Goal: Transaction & Acquisition: Download file/media

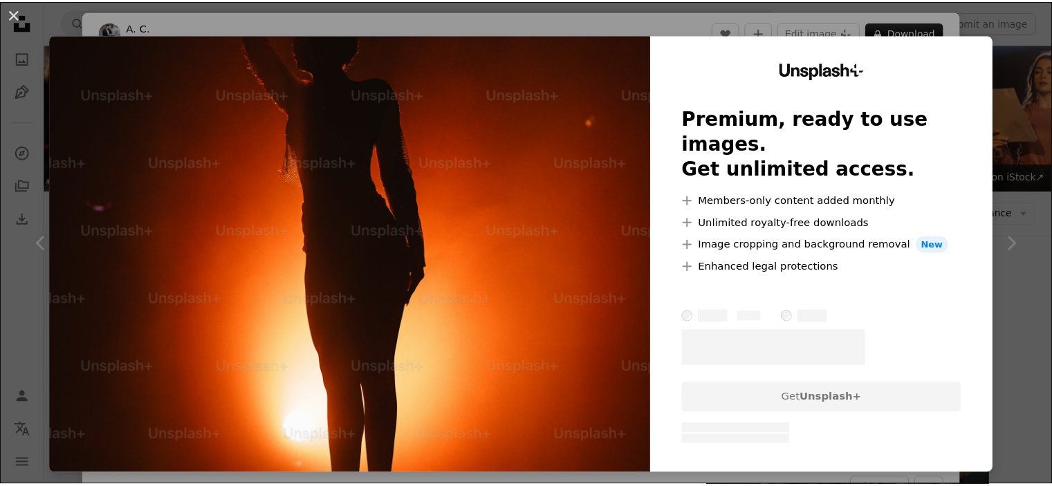
scroll to position [1176, 0]
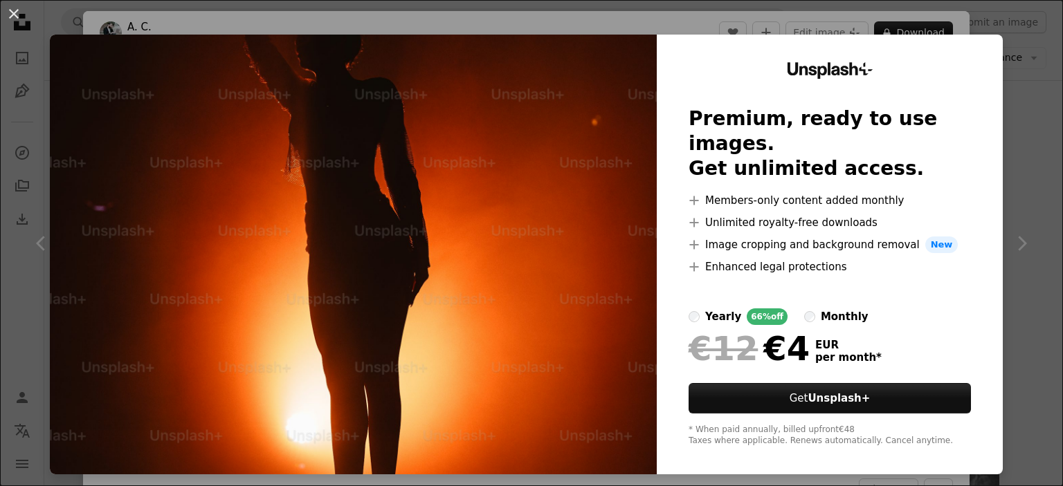
click at [15, 13] on button "An X shape" at bounding box center [14, 14] width 17 height 17
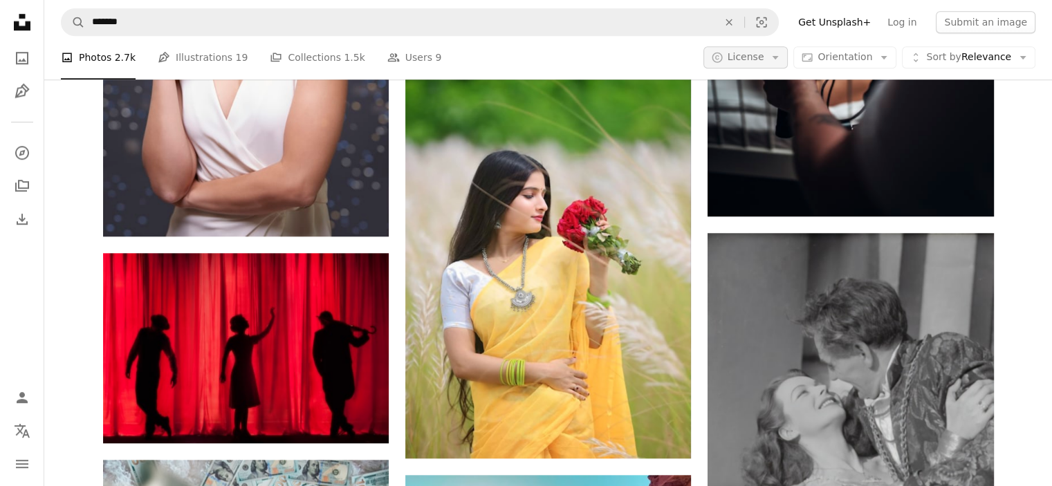
click at [778, 51] on button "A copyright icon © License Arrow down" at bounding box center [746, 58] width 85 height 22
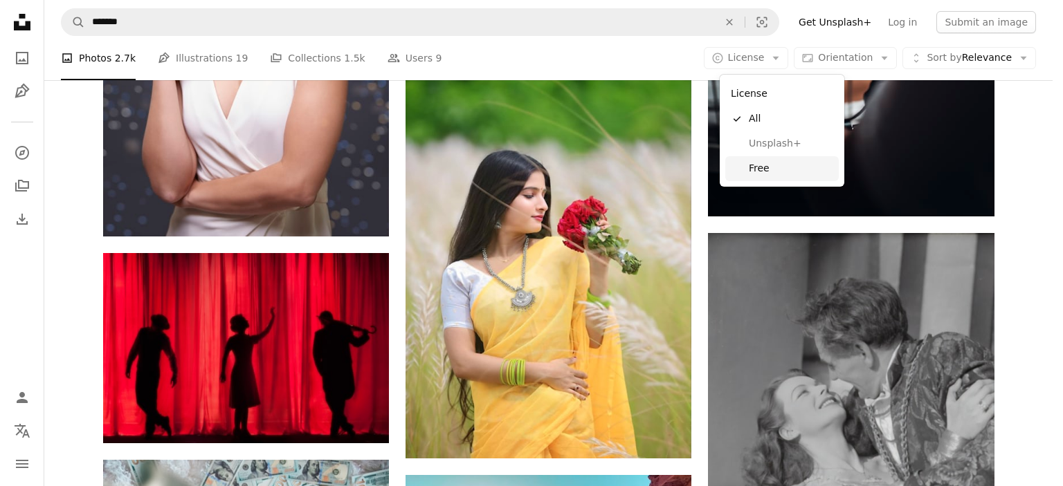
click at [773, 165] on span "Free" at bounding box center [791, 169] width 84 height 14
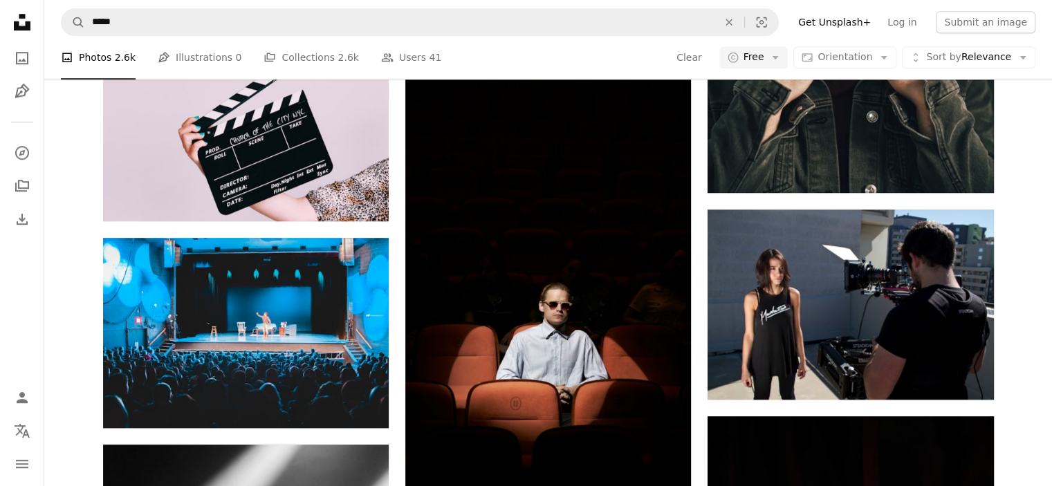
scroll to position [969, 0]
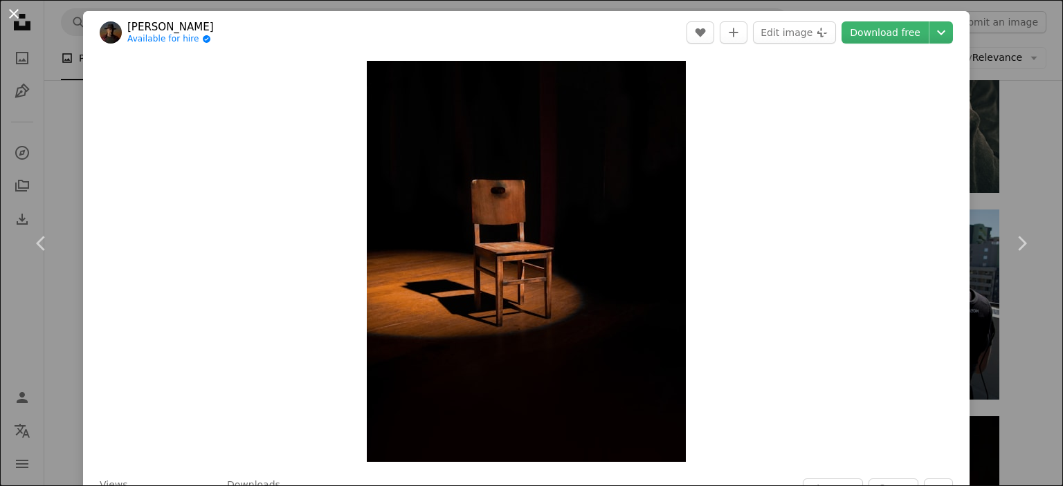
click at [20, 17] on button "An X shape" at bounding box center [14, 14] width 17 height 17
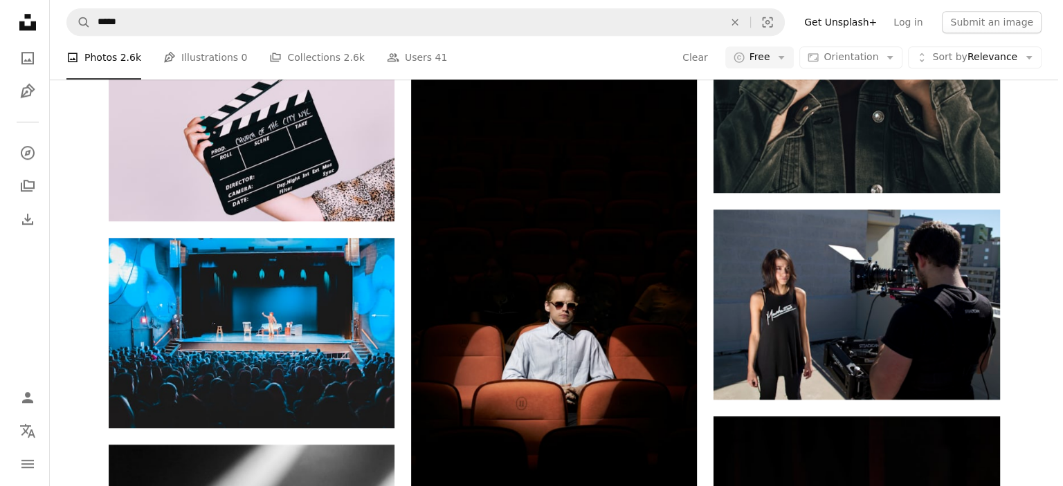
scroll to position [1781, 0]
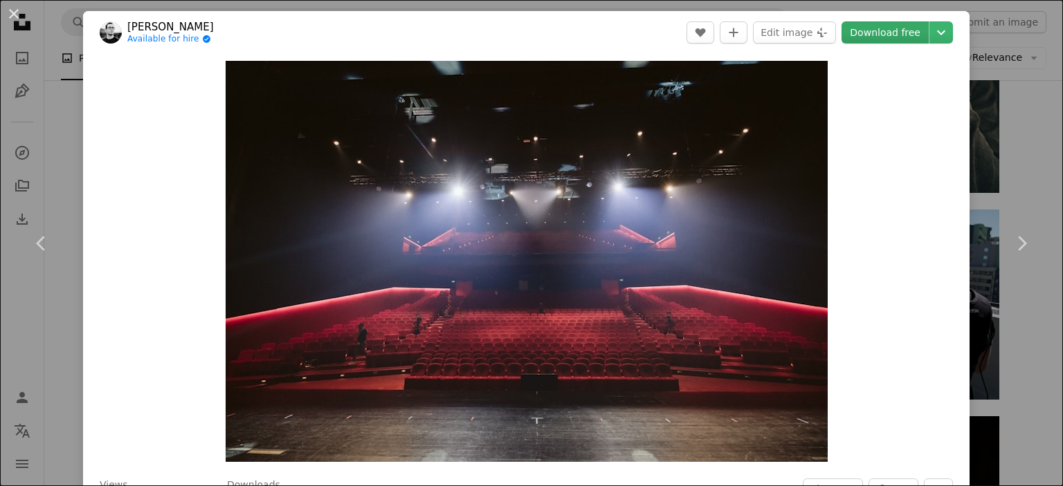
click at [884, 35] on link "Download free" at bounding box center [884, 32] width 87 height 22
